Goal: Book appointment/travel/reservation

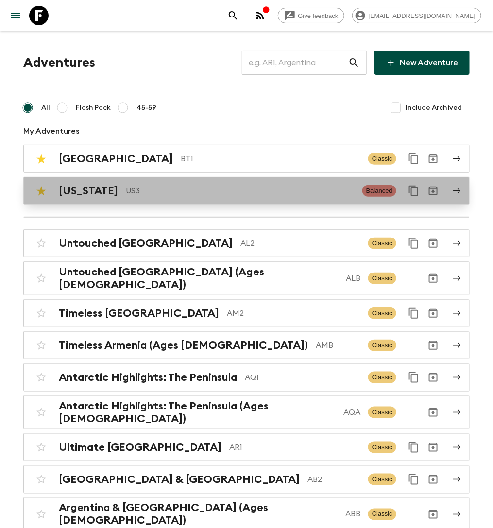
click at [153, 192] on p "US3" at bounding box center [240, 191] width 229 height 12
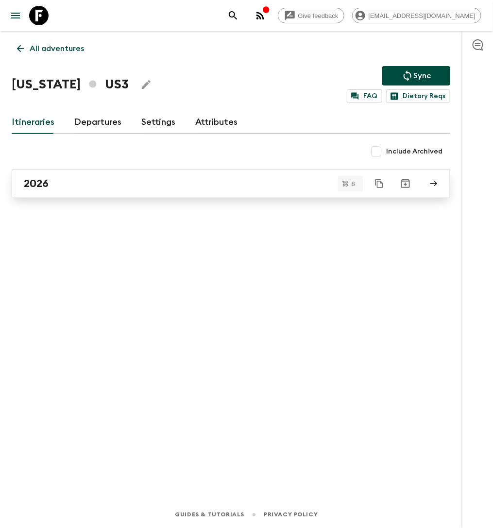
click at [103, 182] on div "2026" at bounding box center [222, 183] width 396 height 13
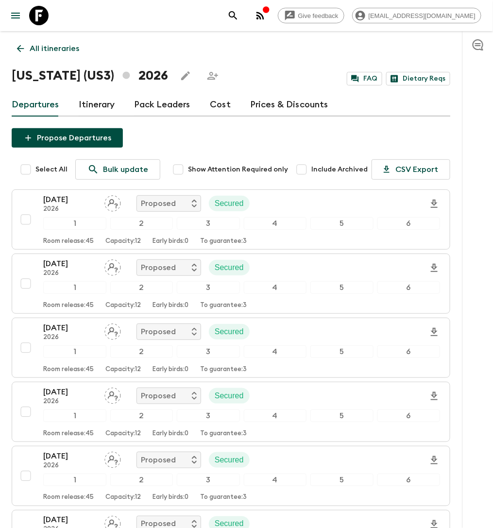
click at [212, 106] on link "Cost" at bounding box center [220, 104] width 21 height 23
